Goal: Entertainment & Leisure: Consume media (video, audio)

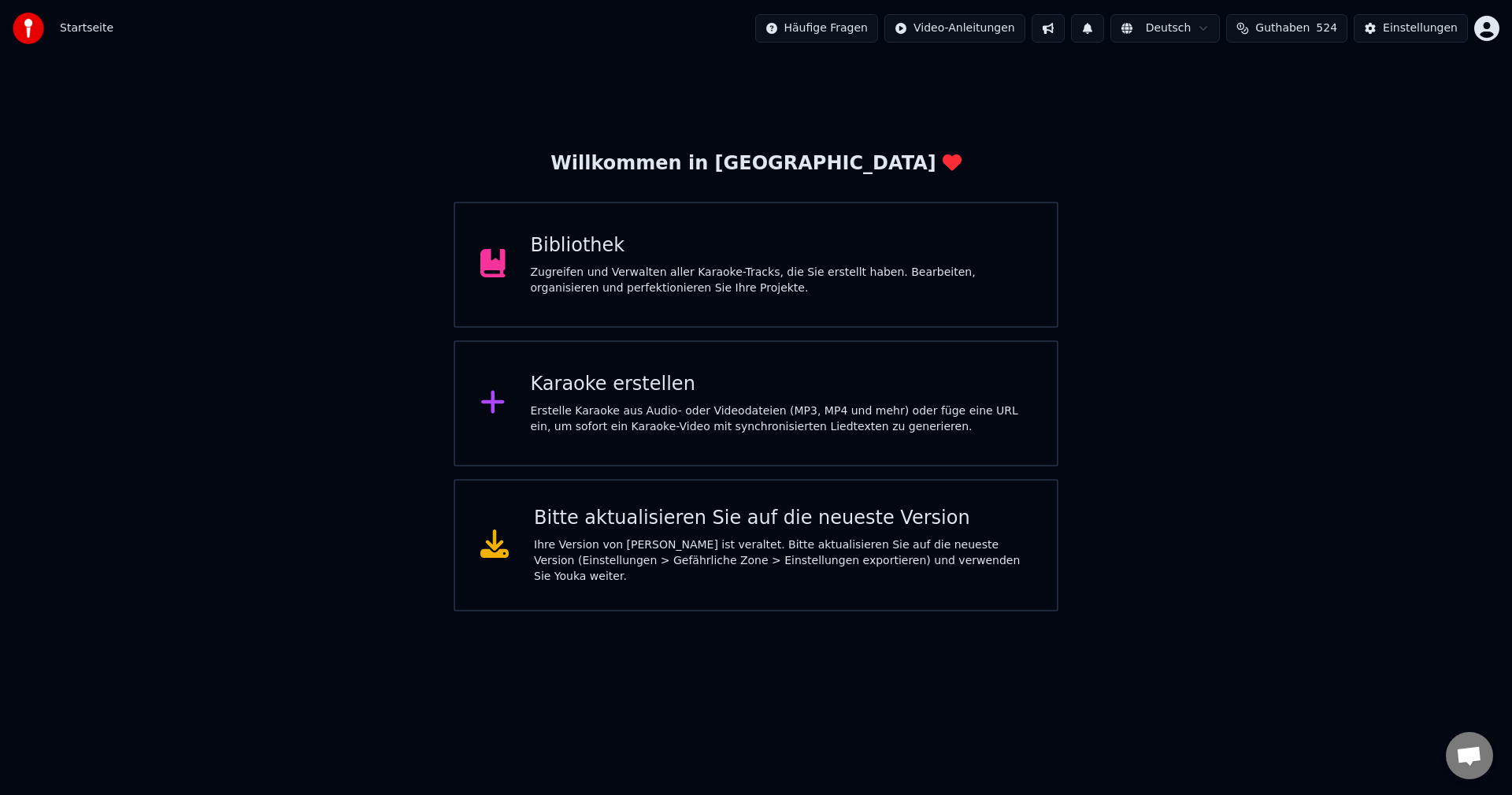
click at [567, 247] on div "Bibliothek" at bounding box center [781, 245] width 502 height 25
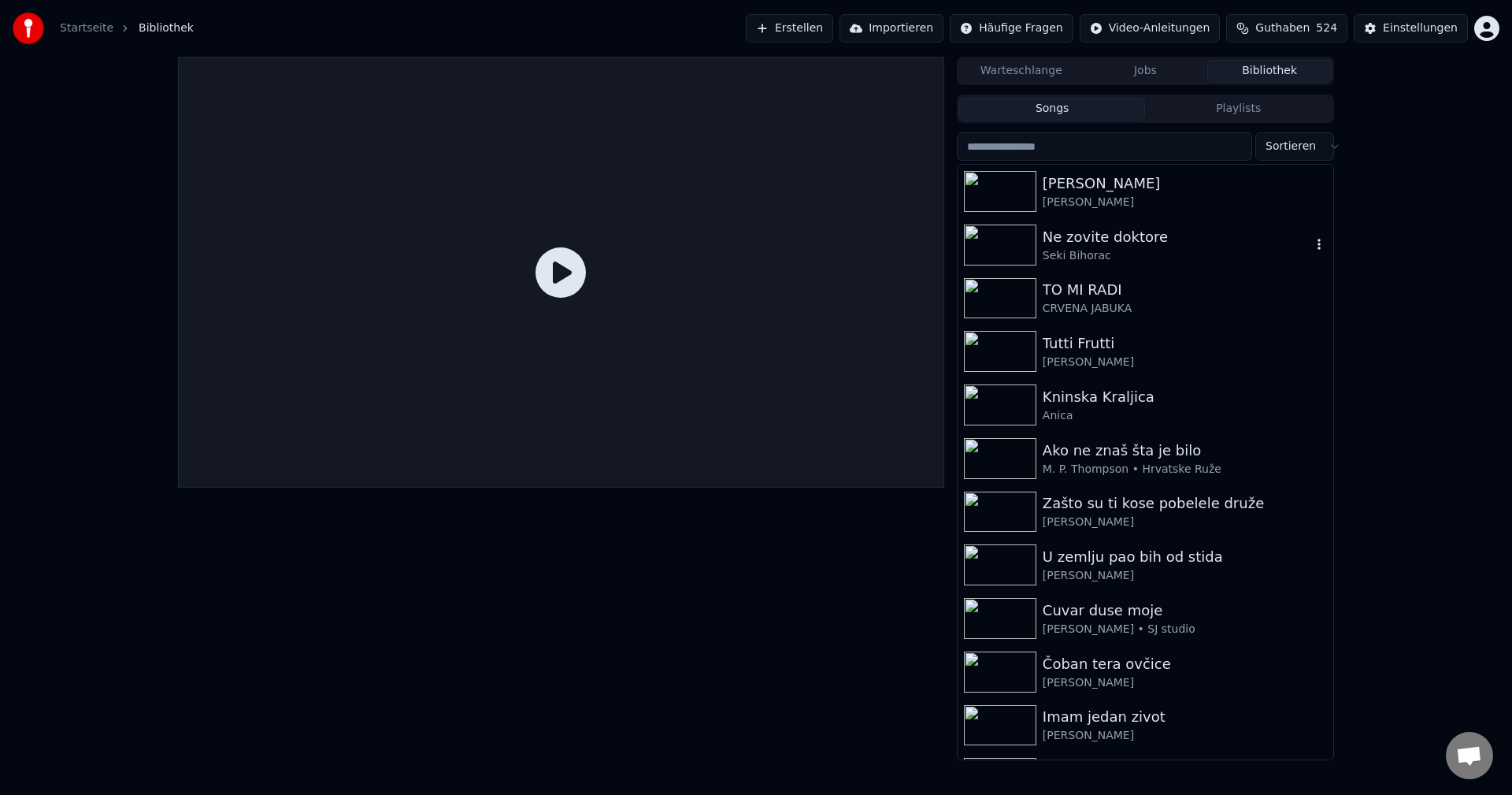
click at [1096, 243] on div "Ne zovite doktore" at bounding box center [1176, 236] width 269 height 22
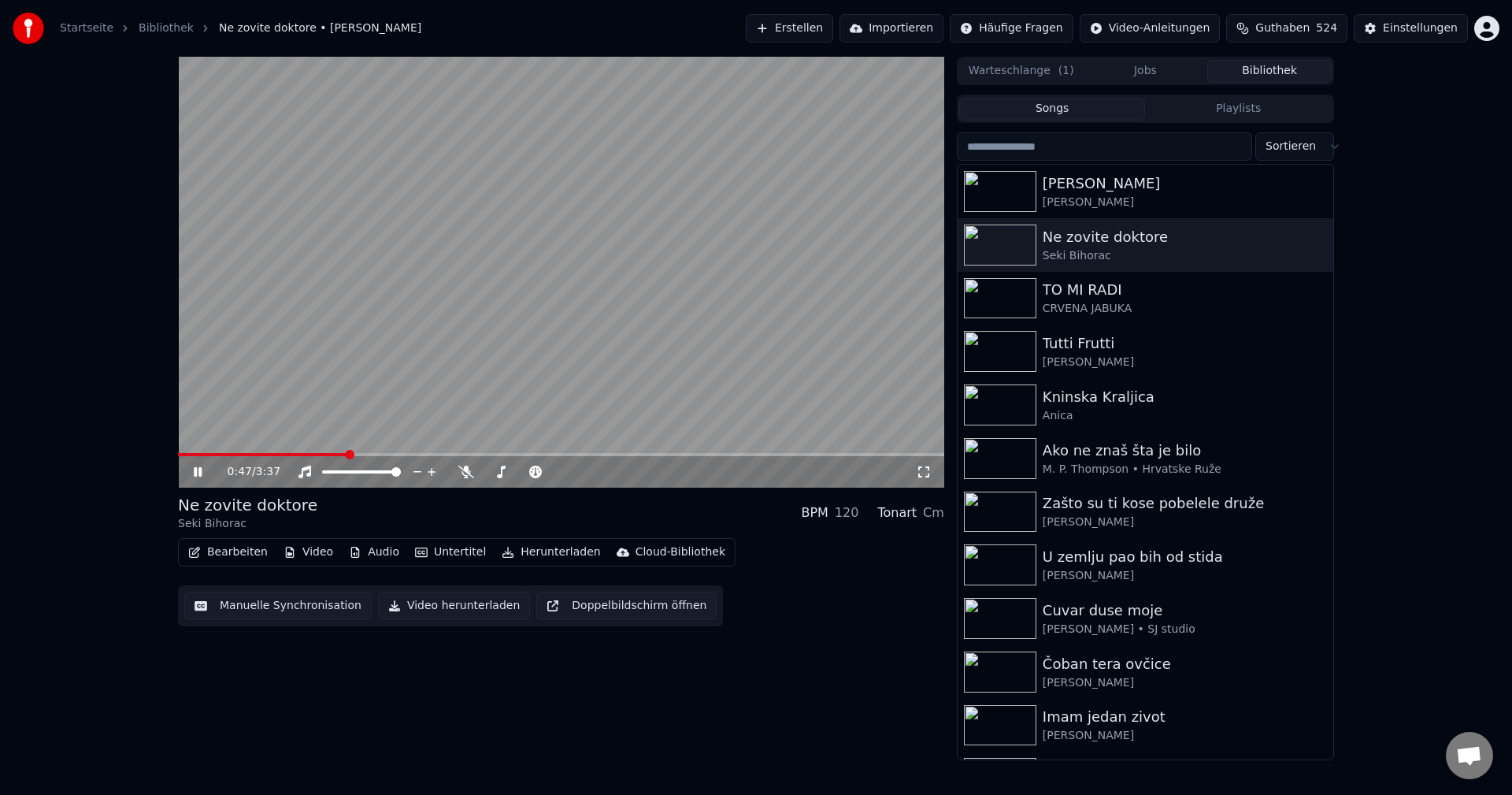
click at [195, 455] on span at bounding box center [263, 454] width 170 height 3
click at [1022, 347] on img at bounding box center [1000, 351] width 72 height 41
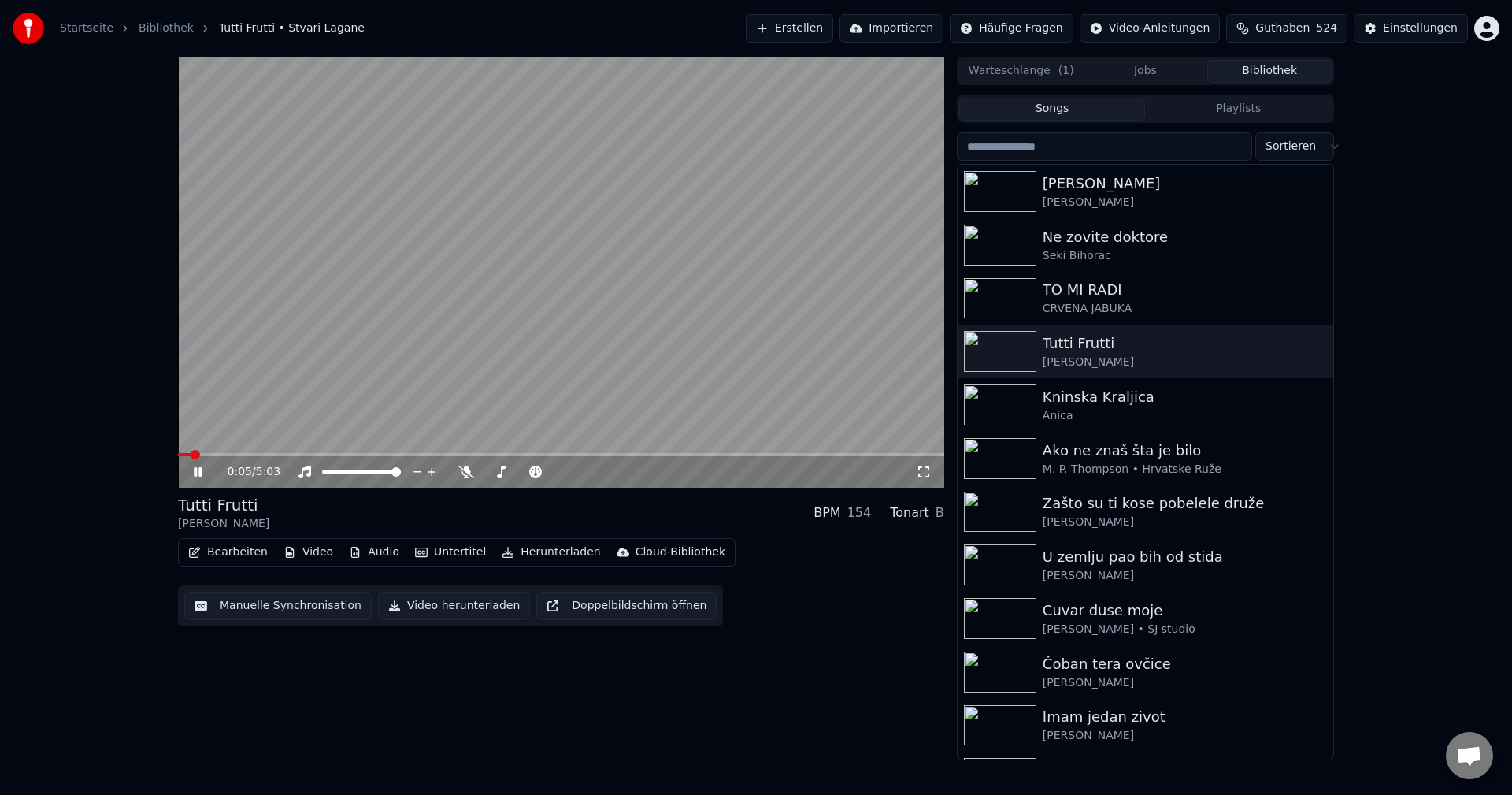
click at [190, 455] on span at bounding box center [184, 454] width 13 height 3
click at [250, 453] on span at bounding box center [560, 454] width 766 height 3
click at [221, 455] on span at bounding box center [199, 454] width 43 height 3
click at [220, 455] on span at bounding box center [199, 454] width 43 height 3
click at [690, 421] on video at bounding box center [560, 272] width 766 height 430
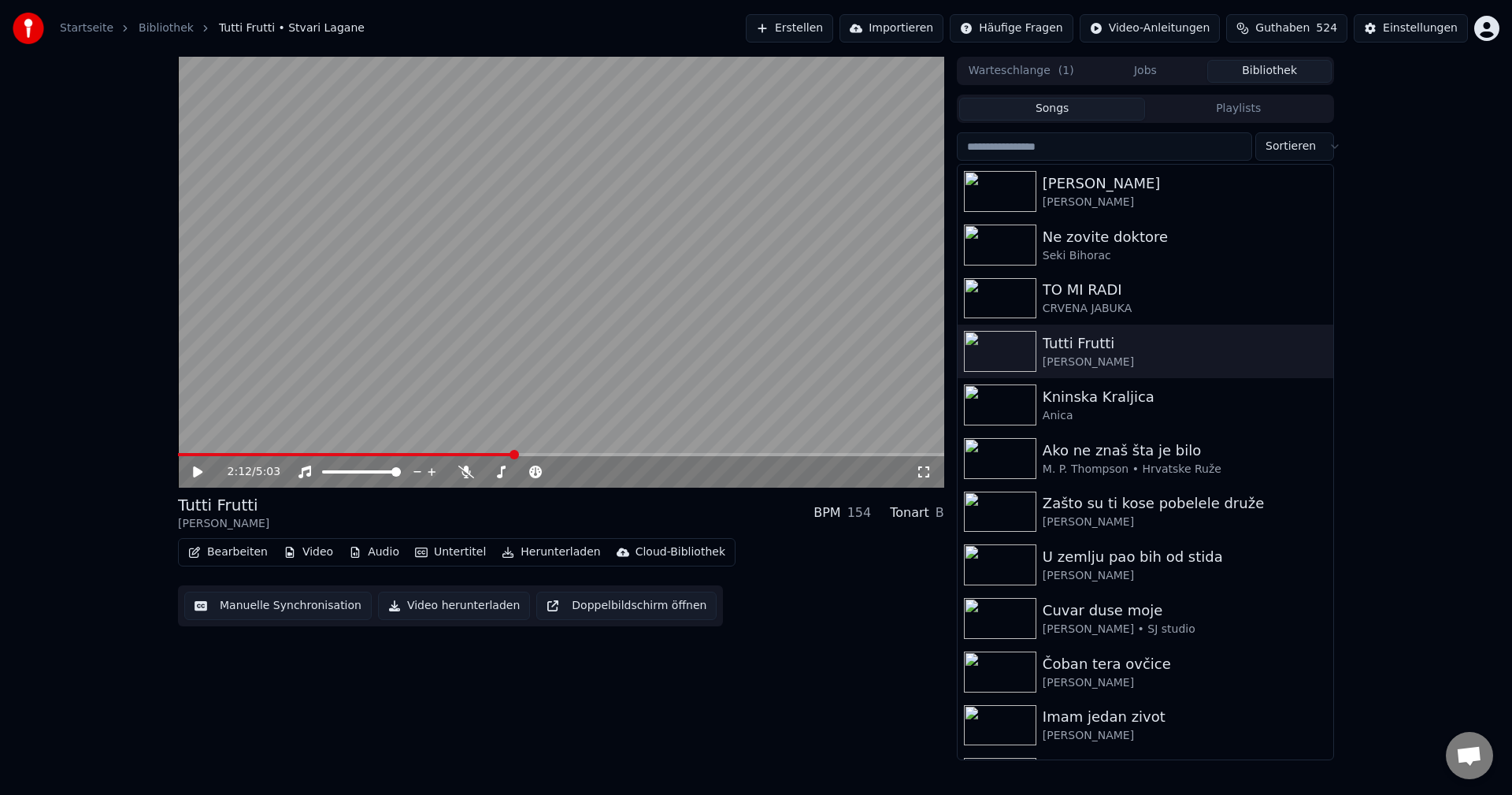
click at [185, 456] on span at bounding box center [346, 454] width 336 height 3
click at [553, 346] on video at bounding box center [560, 272] width 766 height 430
click at [686, 358] on video at bounding box center [560, 272] width 766 height 430
click at [1002, 454] on img at bounding box center [1000, 458] width 72 height 41
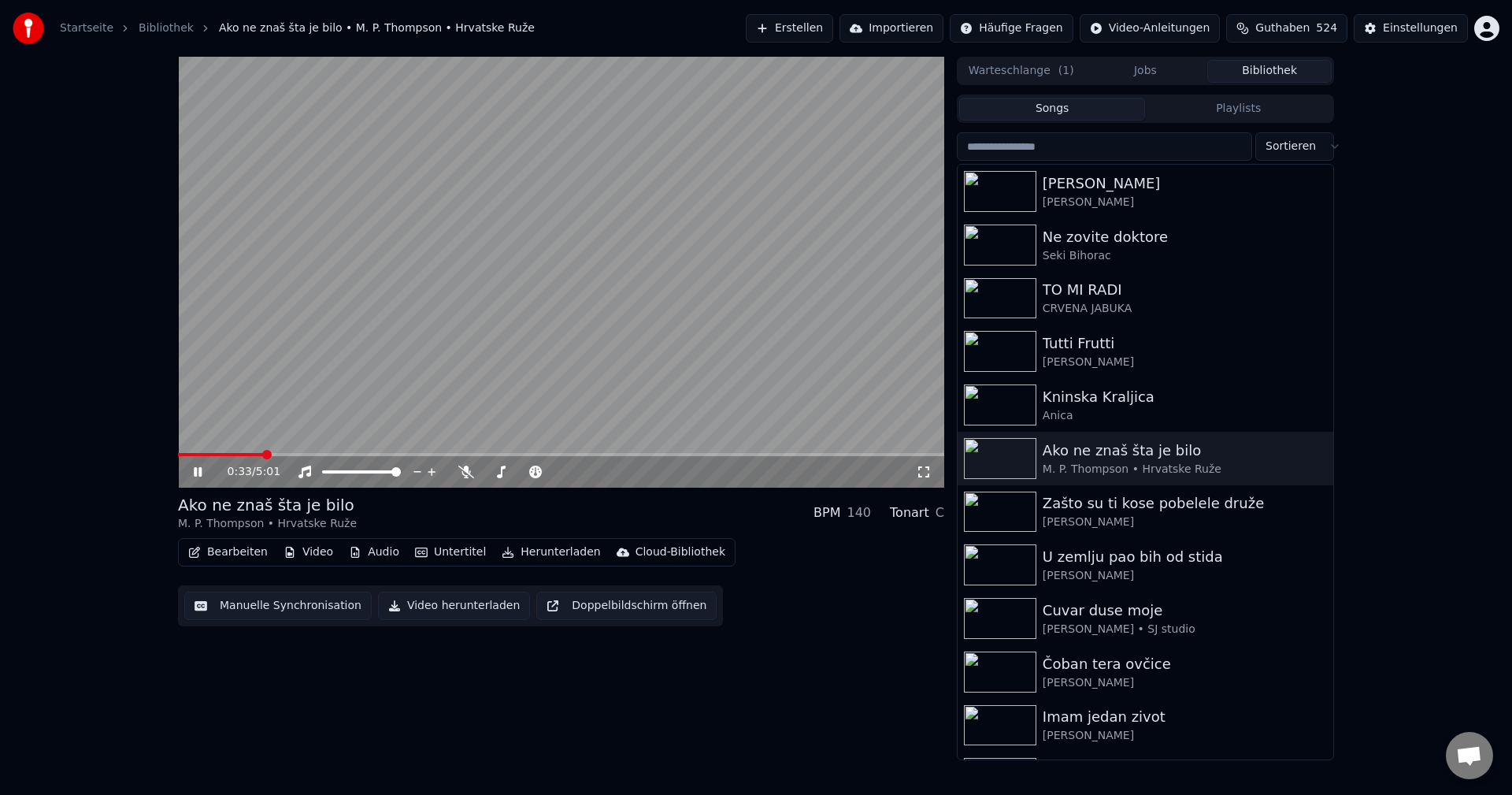
click at [193, 458] on div "0:33 / 5:01" at bounding box center [560, 471] width 766 height 32
click at [190, 455] on span at bounding box center [184, 454] width 13 height 3
click at [178, 456] on span at bounding box center [178, 454] width 0 height 3
click at [180, 455] on span at bounding box center [179, 454] width 3 height 3
click at [182, 454] on span at bounding box center [237, 454] width 120 height 3
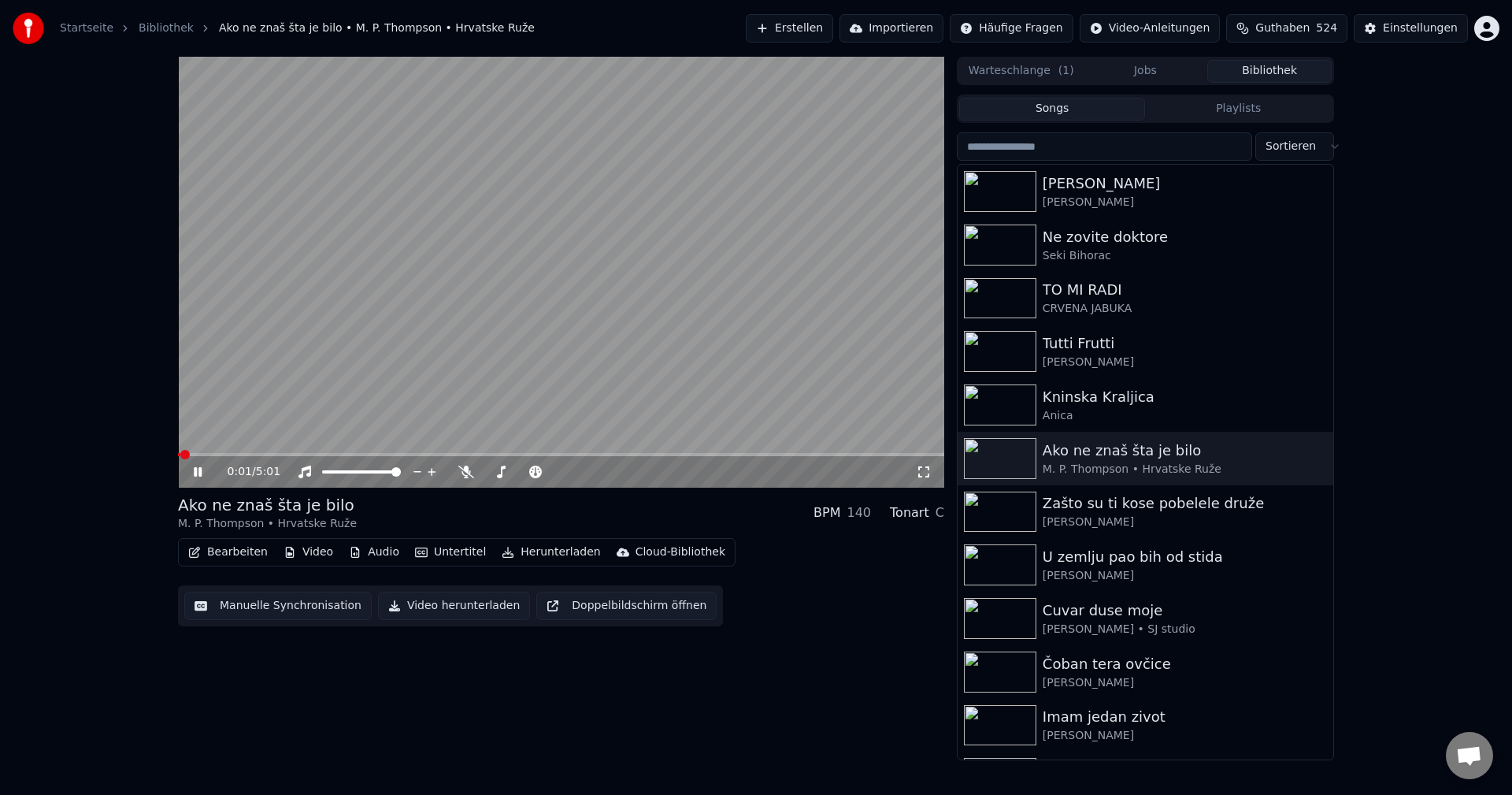
click at [180, 455] on span at bounding box center [179, 454] width 3 height 3
click at [183, 453] on span at bounding box center [359, 454] width 363 height 3
click at [183, 453] on span at bounding box center [225, 454] width 95 height 3
click at [180, 455] on span at bounding box center [268, 454] width 180 height 3
click at [180, 453] on span at bounding box center [179, 454] width 3 height 3
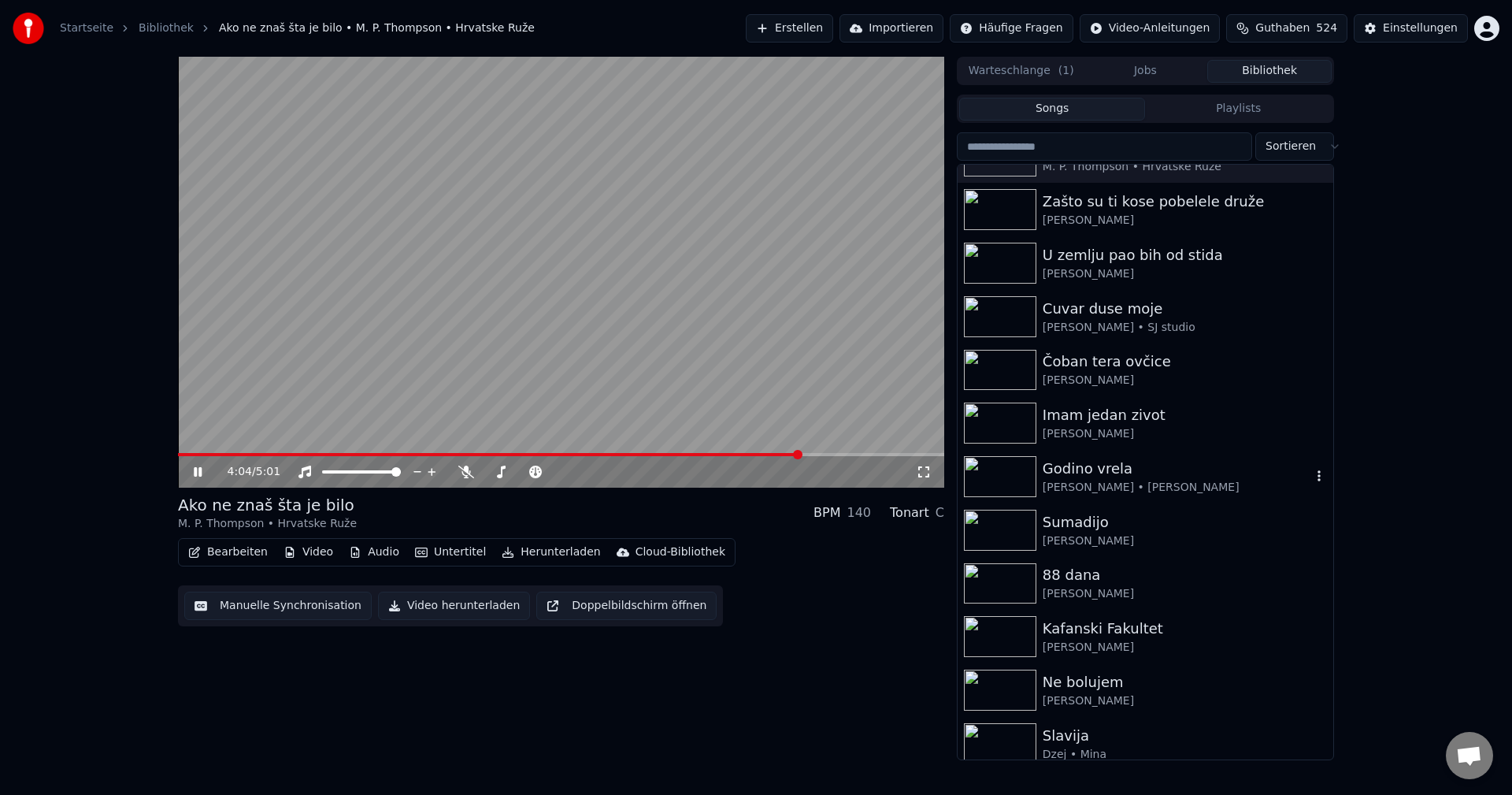
scroll to position [315, 0]
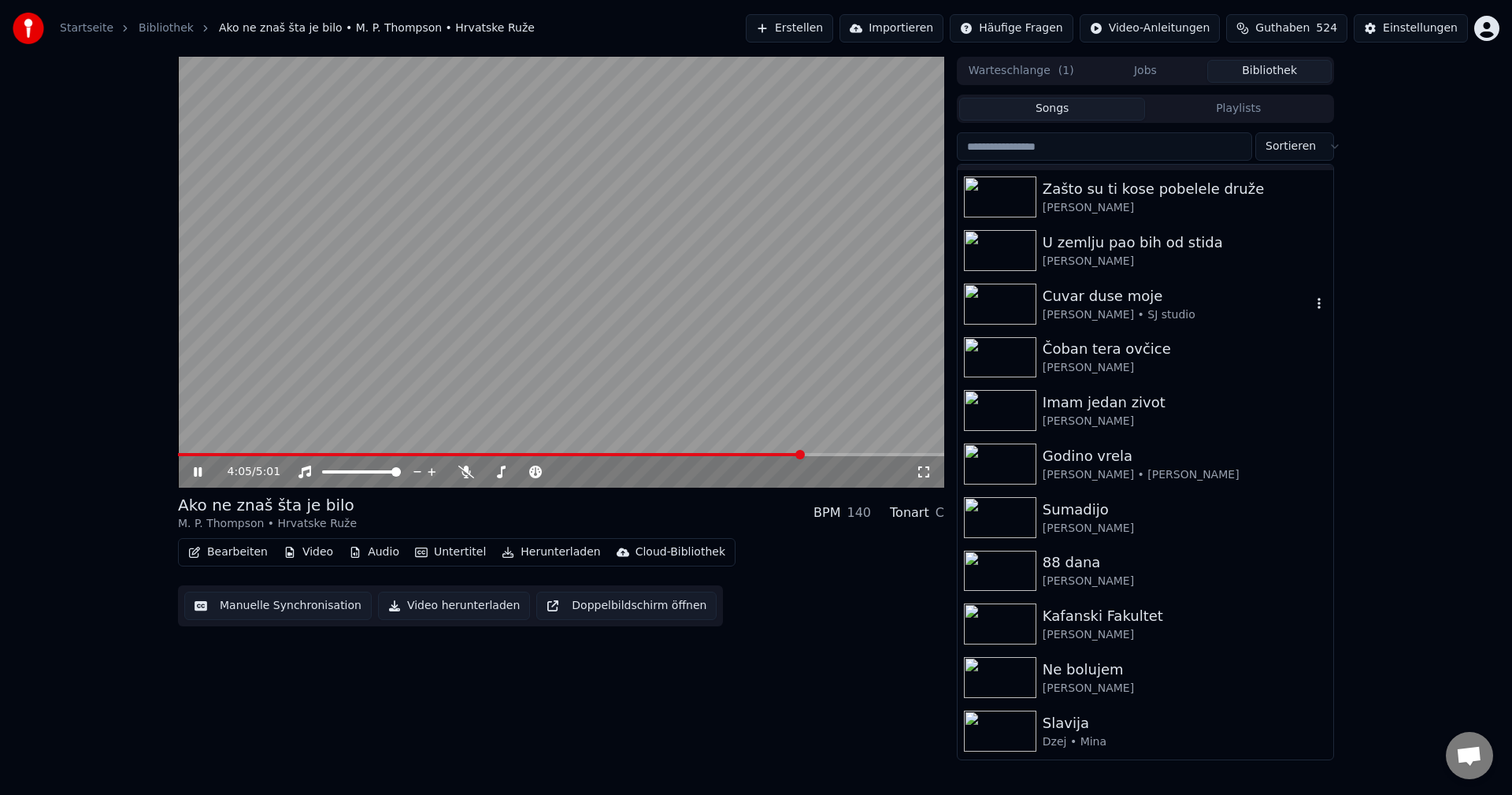
click at [989, 300] on img at bounding box center [1000, 303] width 72 height 41
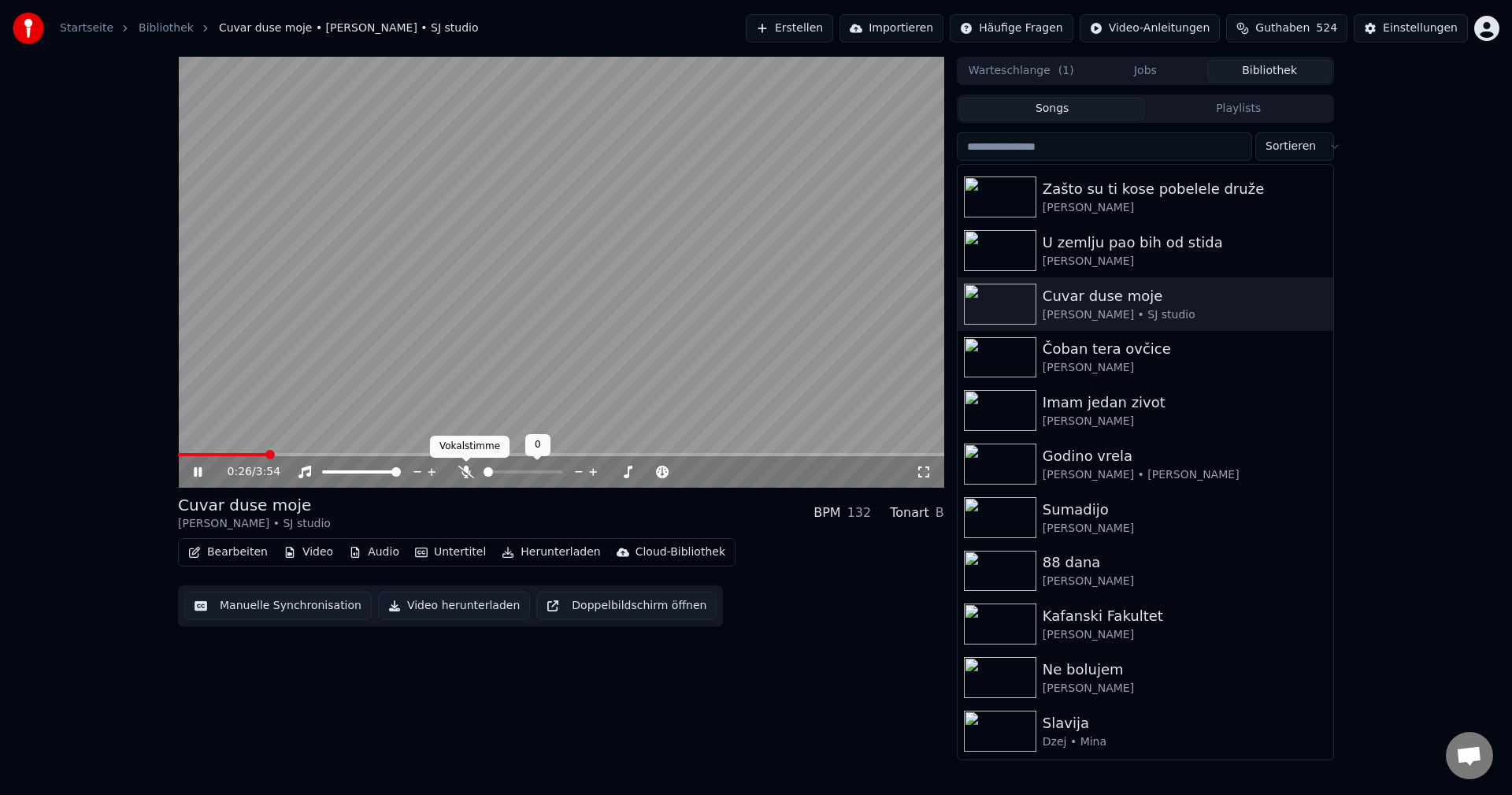
click at [465, 474] on icon at bounding box center [466, 472] width 15 height 13
click at [203, 455] on span at bounding box center [190, 454] width 26 height 3
click at [232, 455] on span at bounding box center [560, 454] width 766 height 3
click at [632, 350] on video at bounding box center [560, 272] width 766 height 430
